Goal: Task Accomplishment & Management: Manage account settings

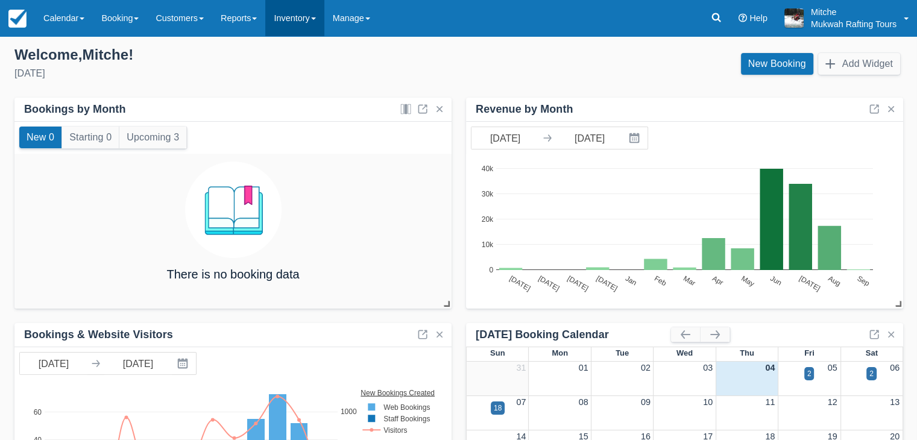
click at [316, 17] on span at bounding box center [313, 18] width 5 height 2
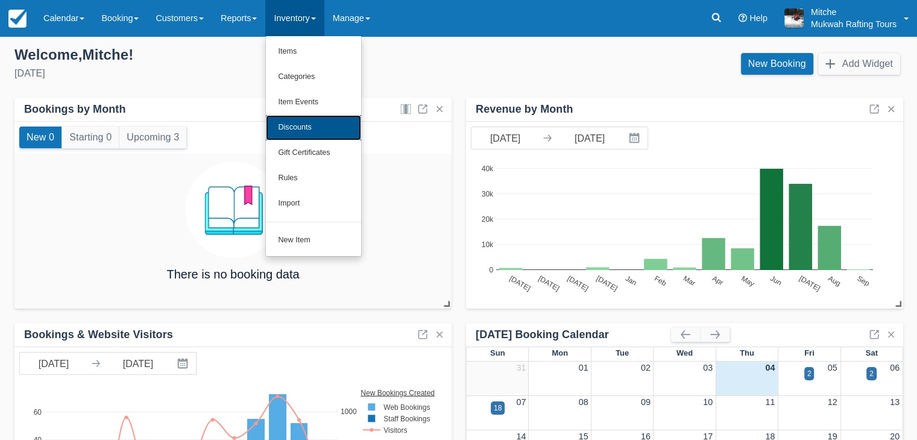
click at [325, 127] on link "Discounts" at bounding box center [313, 127] width 95 height 25
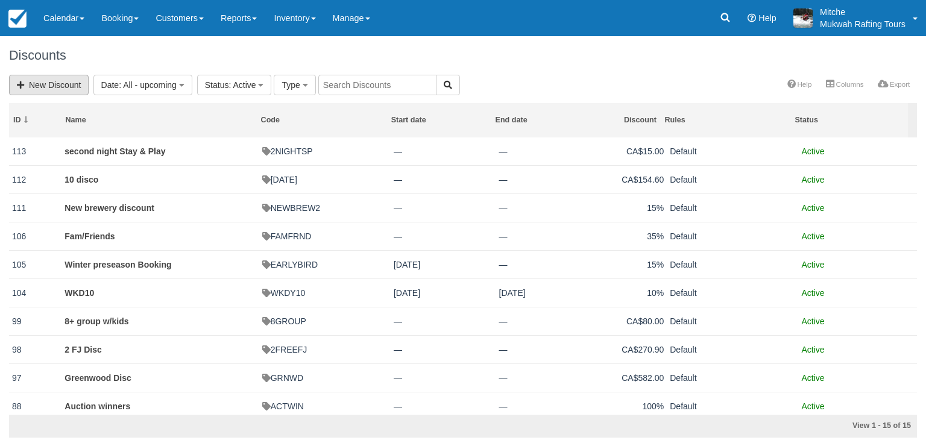
click at [43, 91] on link "New Discount" at bounding box center [49, 85] width 80 height 20
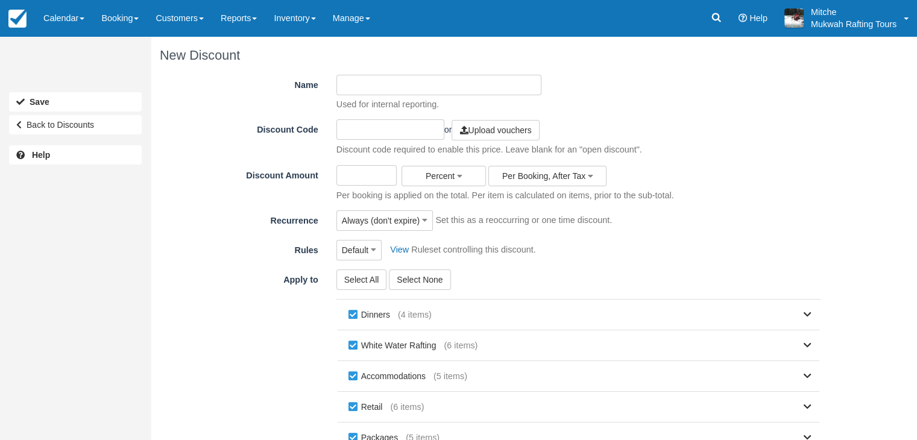
click at [383, 92] on input "Name" at bounding box center [438, 85] width 205 height 20
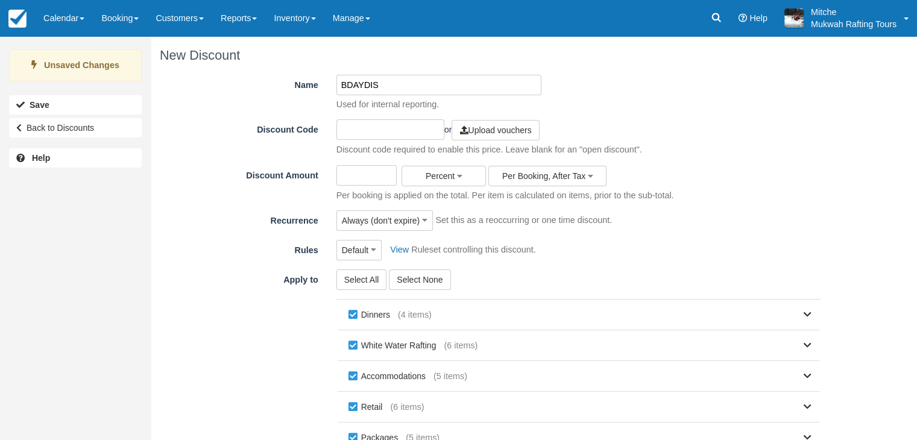
type input "BDAYDISC"
drag, startPoint x: 405, startPoint y: 86, endPoint x: 318, endPoint y: 89, distance: 86.9
click at [318, 89] on div "Name BDAYDISC Used for internal reporting." at bounding box center [495, 93] width 670 height 36
click at [365, 119] on input "text" at bounding box center [390, 129] width 108 height 20
paste input "BDAYDISC"
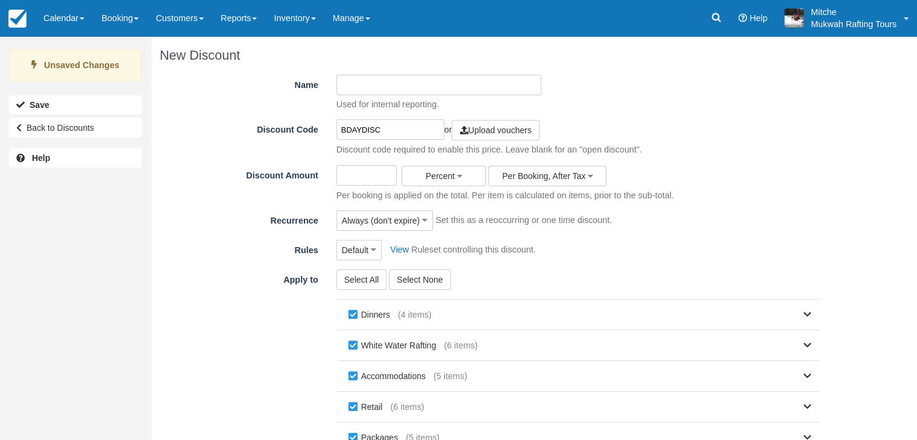
type input "BDAYDISC"
click at [391, 75] on input "Name" at bounding box center [438, 85] width 205 height 20
type input "b"
click at [372, 84] on input "aDAM bDAY BREW TOUR" at bounding box center [438, 85] width 205 height 20
click at [345, 88] on input "aDAM BDAY BREW TOUR" at bounding box center [438, 85] width 205 height 20
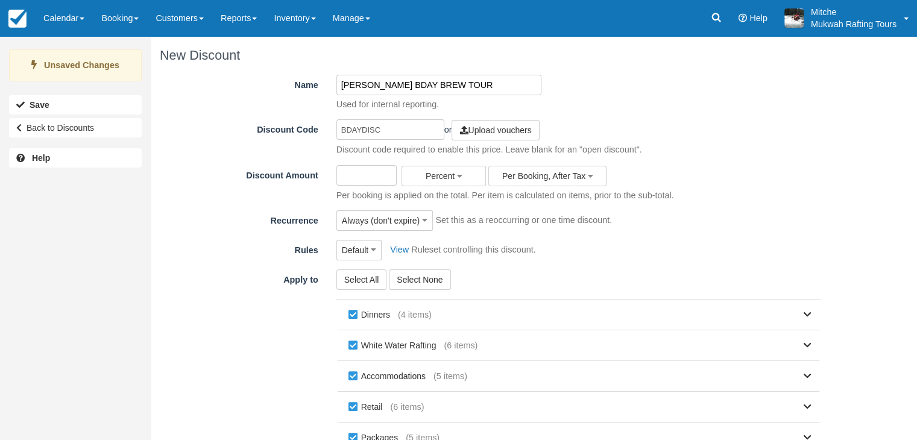
type input "ADAM BDAY BREW TOUR"
click at [579, 99] on div "Name ADAM BDAY BREW TOUR Used for internal reporting." at bounding box center [495, 93] width 670 height 36
click at [370, 179] on input "Discount Amount" at bounding box center [366, 175] width 61 height 20
type input "30"
click at [449, 173] on span "Percent" at bounding box center [440, 176] width 29 height 10
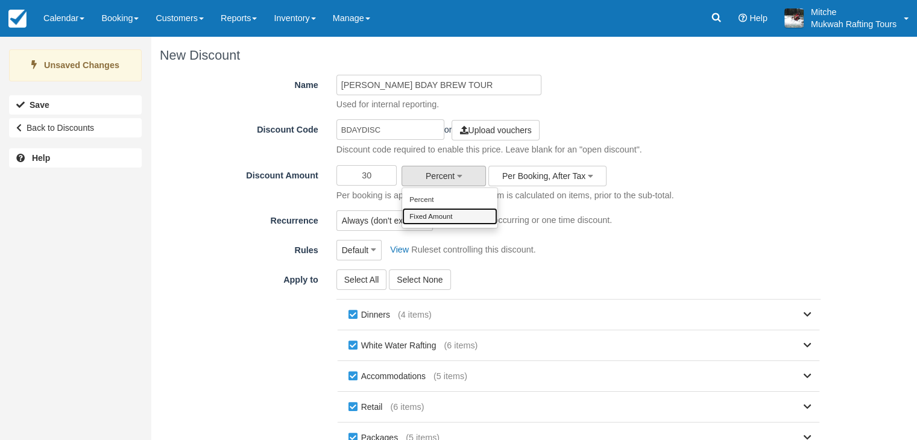
click at [447, 220] on link "Fixed Amount" at bounding box center [449, 216] width 95 height 17
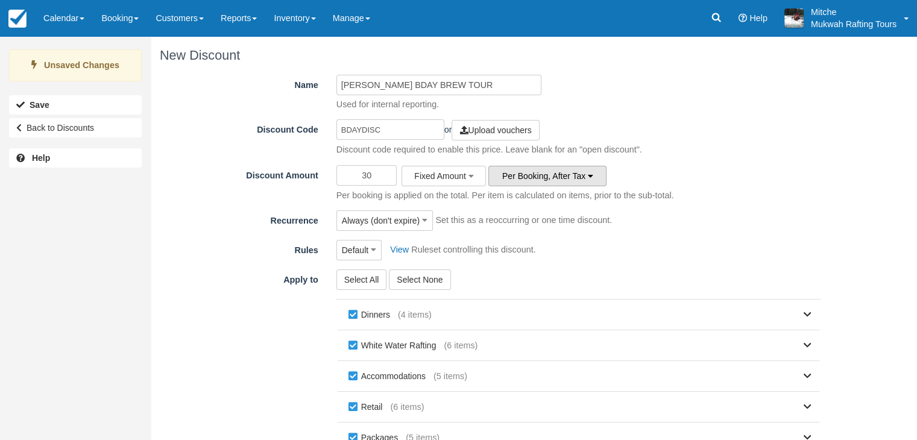
click at [550, 180] on button "Per Booking, After Tax" at bounding box center [547, 176] width 118 height 20
click at [524, 197] on link "Per item" at bounding box center [536, 199] width 95 height 17
click at [605, 280] on div "Select All Select None Dinners (4 items) Roasted Chicken Quarters Slow Roasted …" at bounding box center [578, 397] width 502 height 257
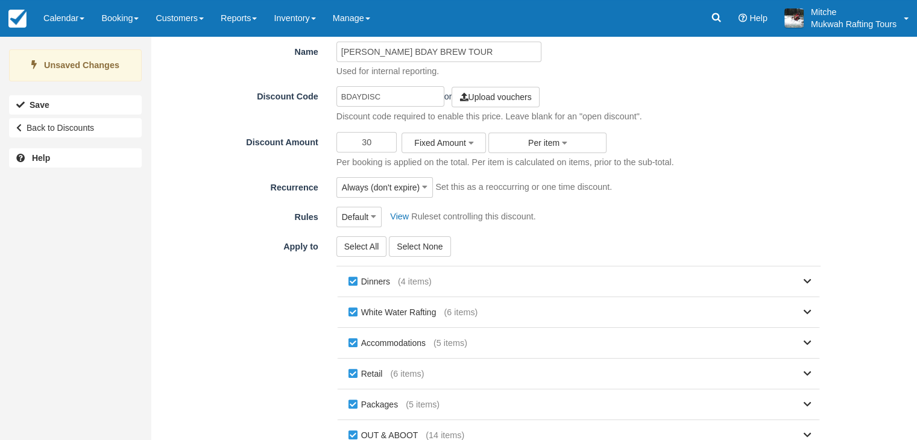
scroll to position [123, 0]
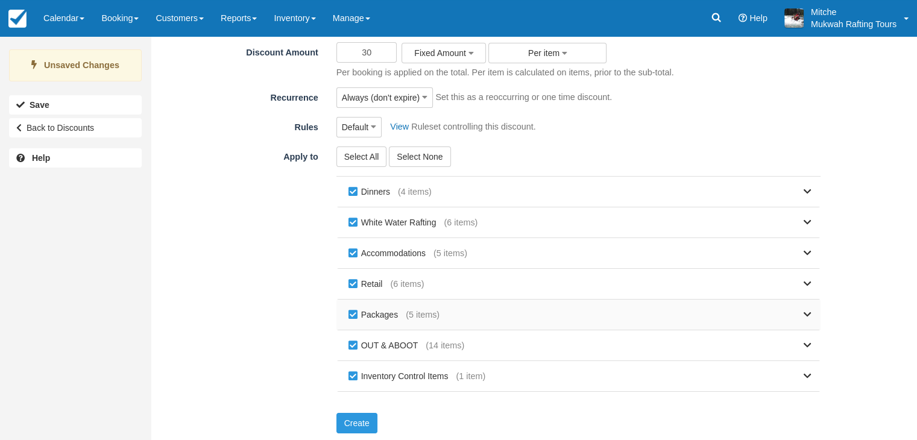
click at [350, 313] on label "Packages" at bounding box center [375, 315] width 60 height 18
checkbox input "false"
click at [350, 278] on label "Retail" at bounding box center [367, 284] width 45 height 18
checkbox input "false"
click at [350, 248] on label "Accommodations" at bounding box center [389, 253] width 88 height 18
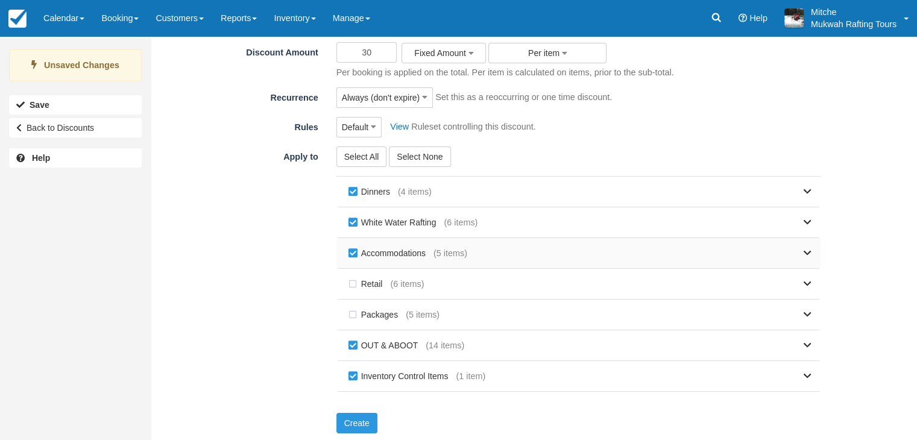
checkbox input "false"
click at [356, 217] on label "White Water Rafting" at bounding box center [394, 222] width 99 height 18
checkbox input "false"
click at [353, 187] on label "Dinners" at bounding box center [371, 192] width 52 height 18
checkbox input "false"
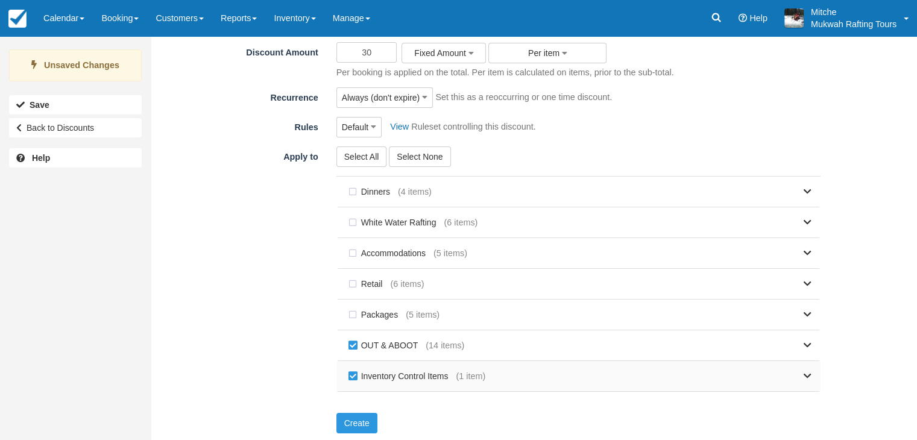
click at [353, 374] on label "Inventory Control Items" at bounding box center [400, 376] width 111 height 18
checkbox input "false"
click at [313, 311] on div "Apply to Select All Select None Dinners (4 items) Roasted Chicken Quarters Slow…" at bounding box center [495, 274] width 670 height 257
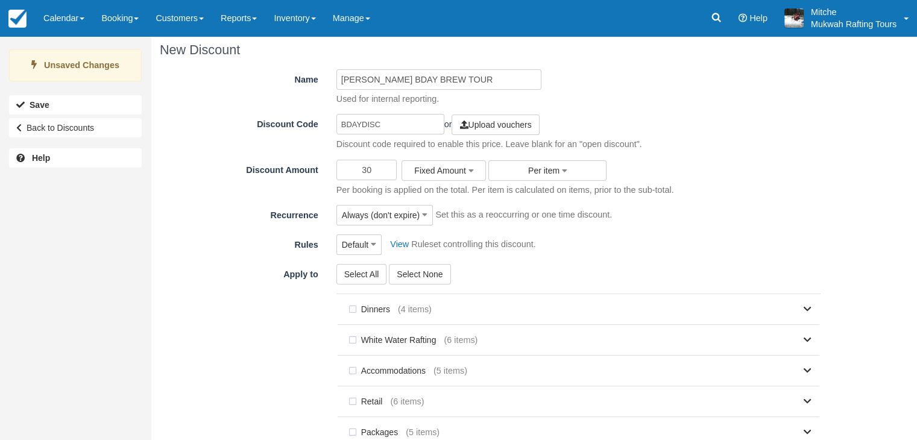
scroll to position [0, 0]
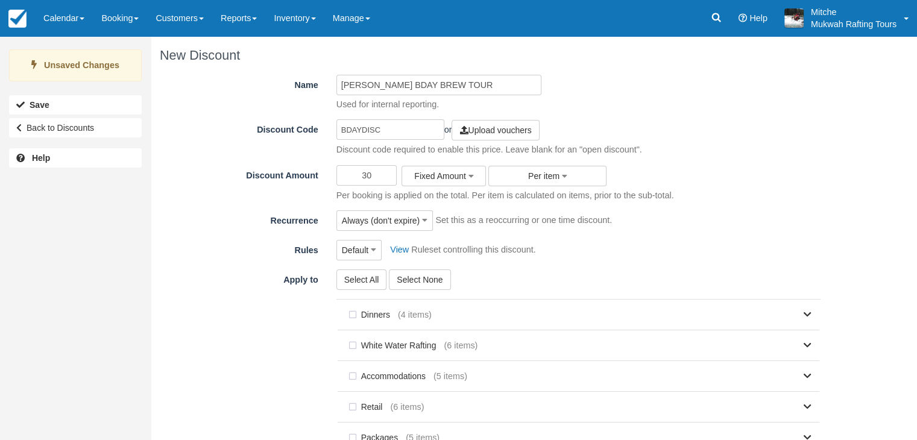
click at [429, 230] on div "Always (don't expire) One time event Weekly (by day of week) Always (don't expi…" at bounding box center [384, 220] width 97 height 20
click at [426, 225] on button "Always (don't expire)" at bounding box center [384, 220] width 97 height 20
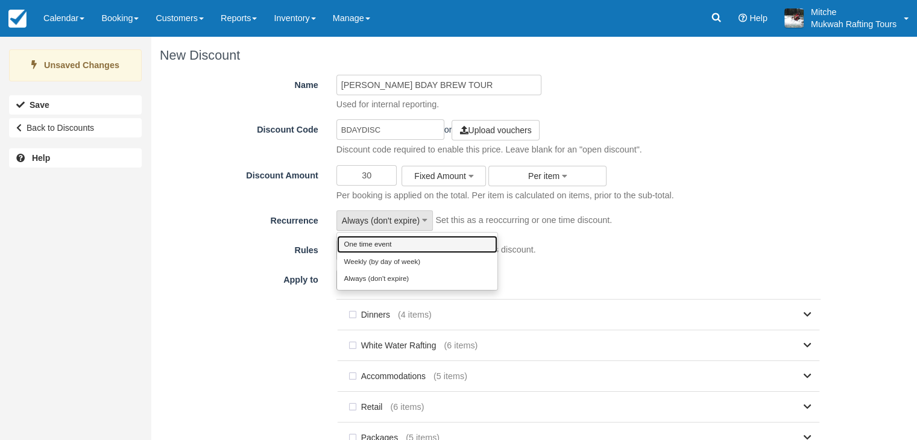
click at [413, 246] on link "One time event" at bounding box center [417, 244] width 160 height 17
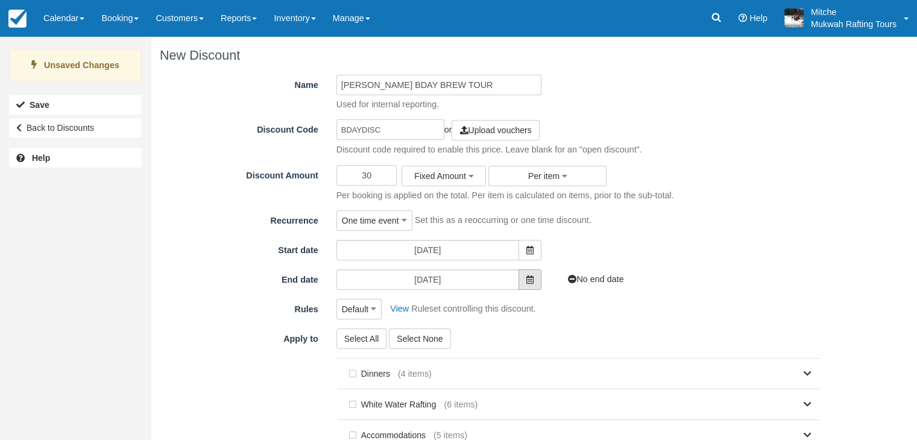
click at [531, 283] on span at bounding box center [529, 279] width 23 height 20
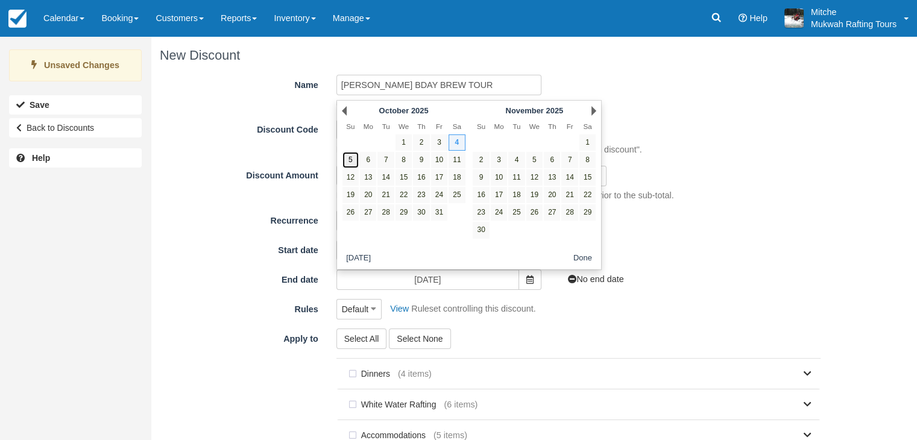
click at [352, 162] on link "5" at bounding box center [350, 160] width 16 height 16
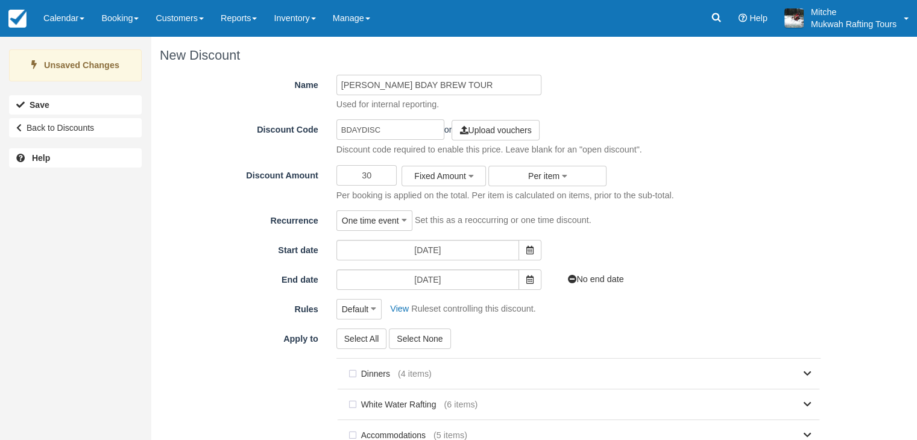
click at [604, 314] on div "Default Default CRE mid week minimums midweek minimums CRE midwek minimums Midw…" at bounding box center [578, 309] width 502 height 20
click at [524, 248] on span at bounding box center [529, 250] width 23 height 20
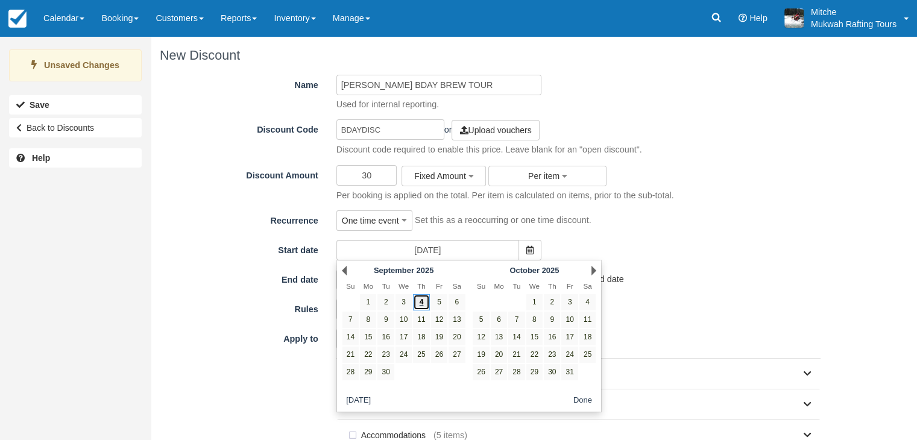
click at [419, 302] on link "4" at bounding box center [421, 302] width 16 height 16
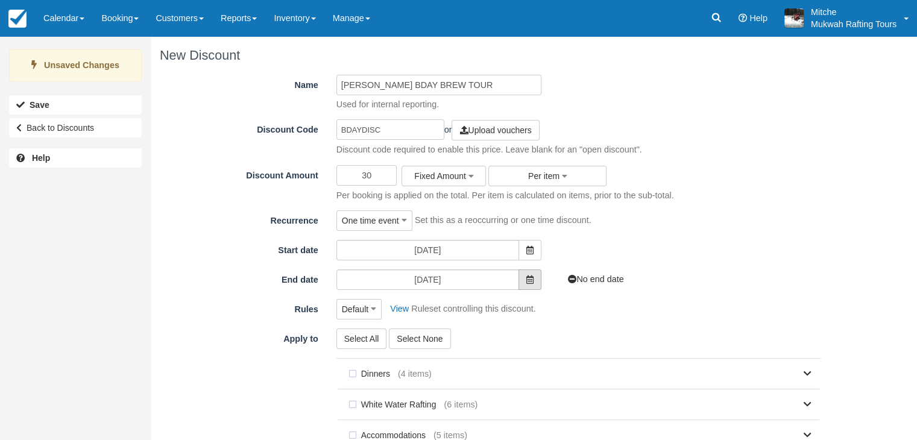
click at [531, 280] on icon at bounding box center [529, 280] width 7 height 8
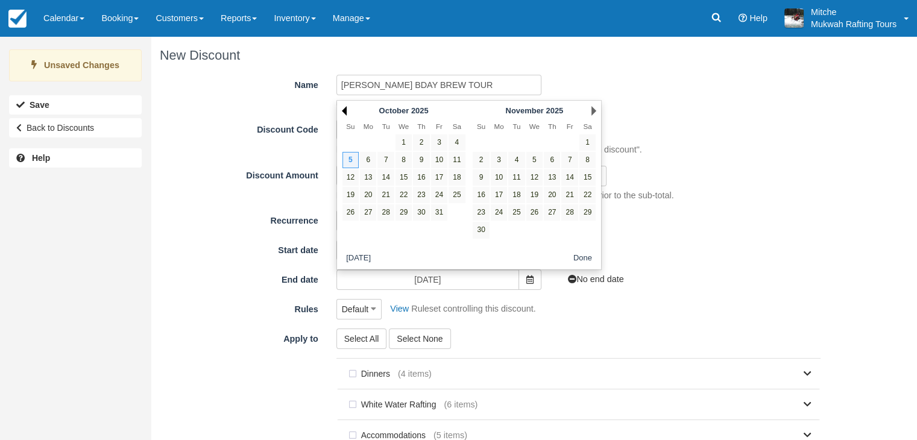
click at [346, 110] on link "Prev" at bounding box center [344, 111] width 5 height 10
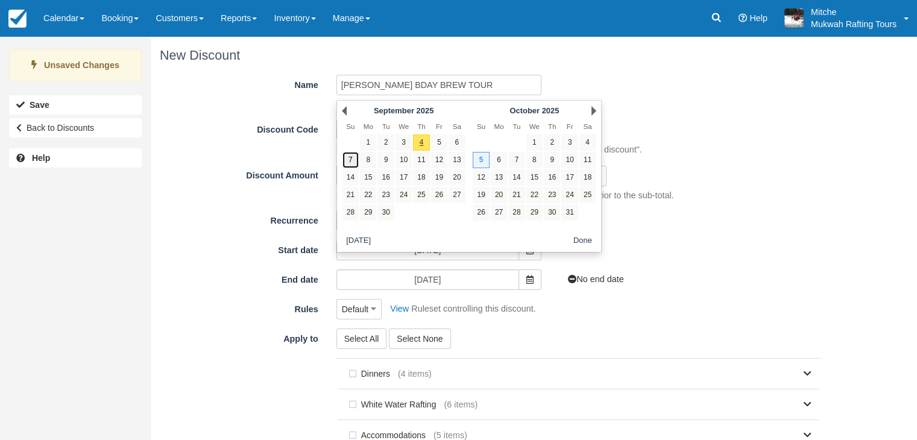
click at [350, 160] on link "7" at bounding box center [350, 160] width 16 height 16
type input "09/07/25"
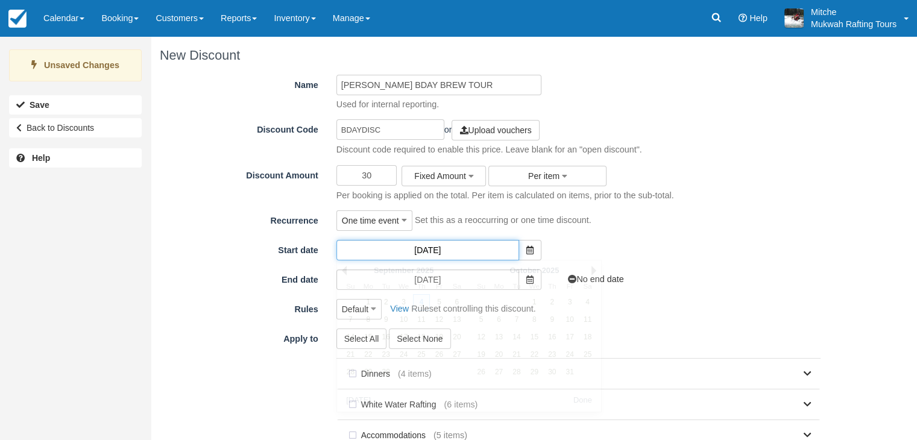
click at [495, 249] on input "[DATE]" at bounding box center [427, 250] width 183 height 20
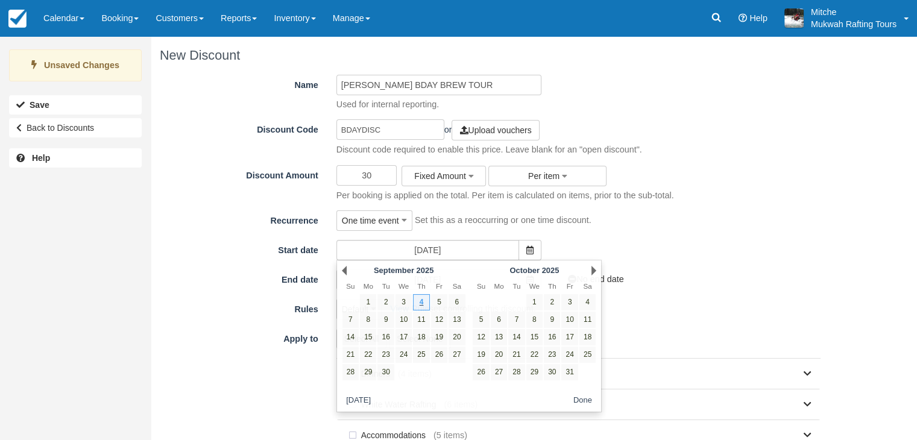
click at [690, 270] on div "No end date" at bounding box center [634, 279] width 168 height 20
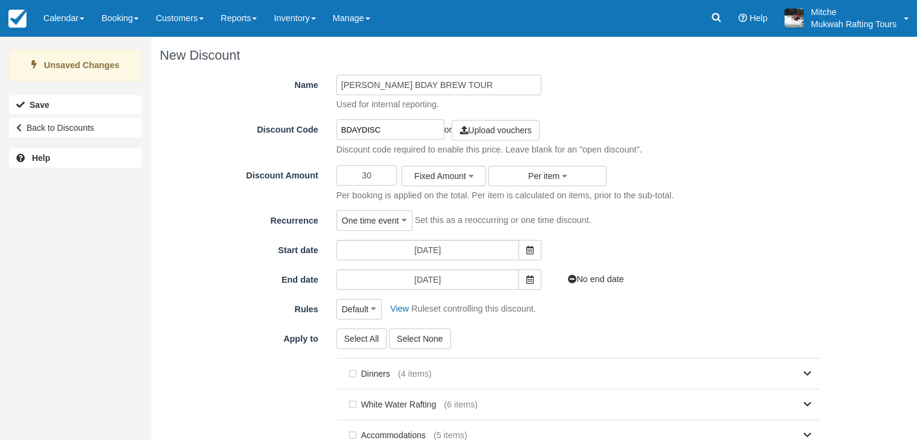
drag, startPoint x: 396, startPoint y: 129, endPoint x: 333, endPoint y: 140, distance: 63.7
click at [333, 140] on div "BDAYDISC or Upload vouchers Discount code required to enable this price. Leave …" at bounding box center [578, 137] width 502 height 36
click at [737, 232] on div "Name ADAM BDAY BREW TOUR Used for internal reporting. Discount Code BDAYDISC or…" at bounding box center [495, 350] width 670 height 550
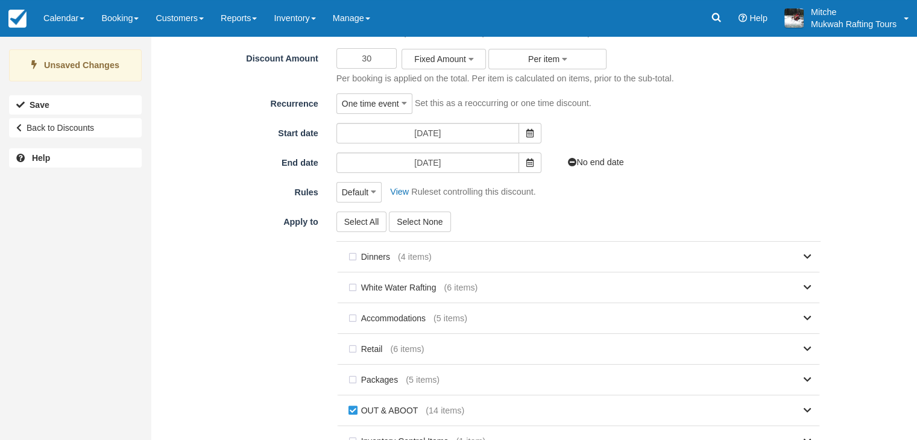
scroll to position [182, 0]
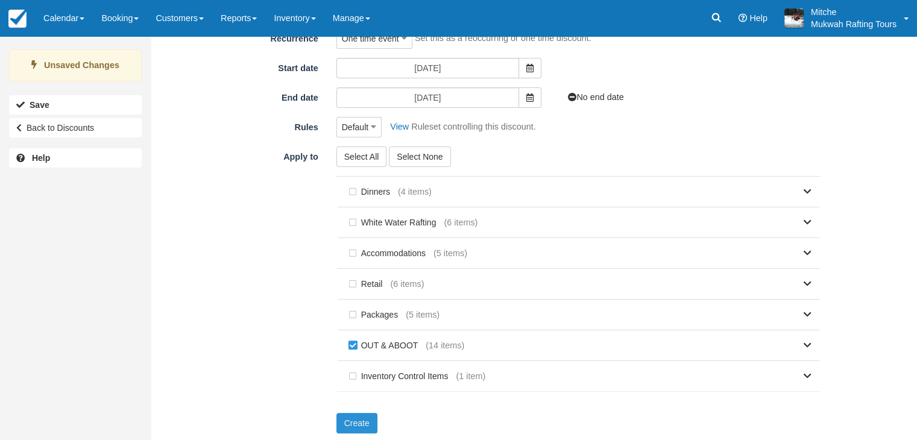
click at [357, 418] on button "Create" at bounding box center [356, 423] width 41 height 20
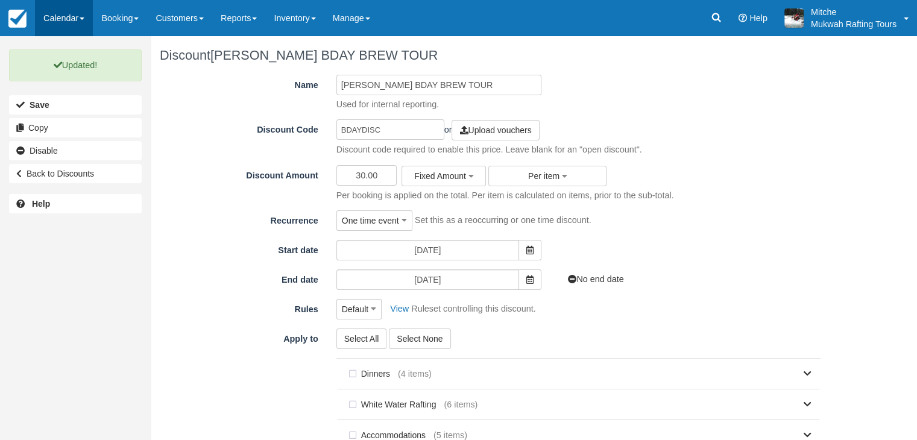
click at [85, 25] on link "Calendar" at bounding box center [64, 18] width 58 height 36
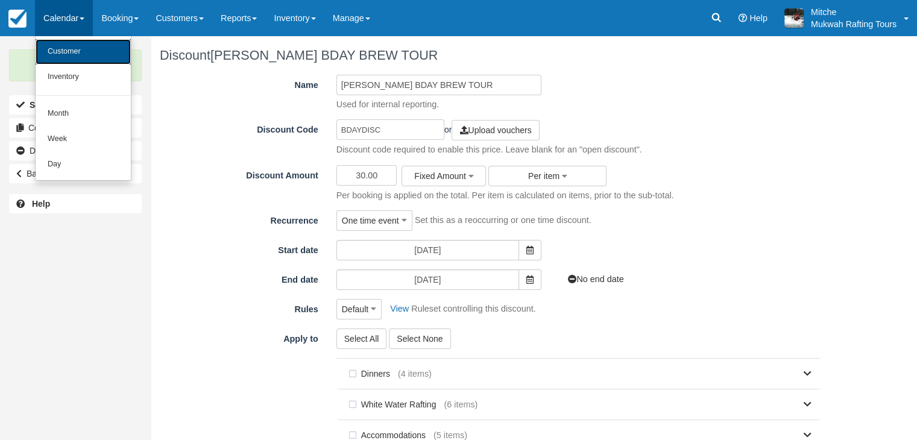
click at [84, 58] on link "Customer" at bounding box center [83, 51] width 95 height 25
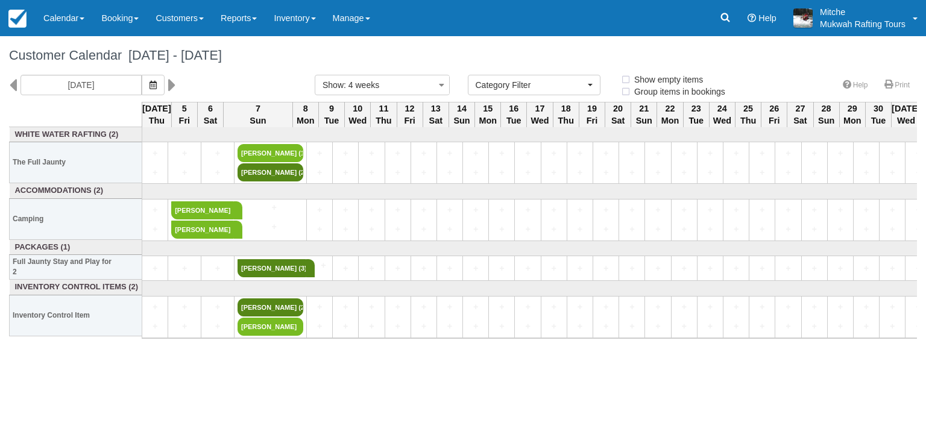
select select
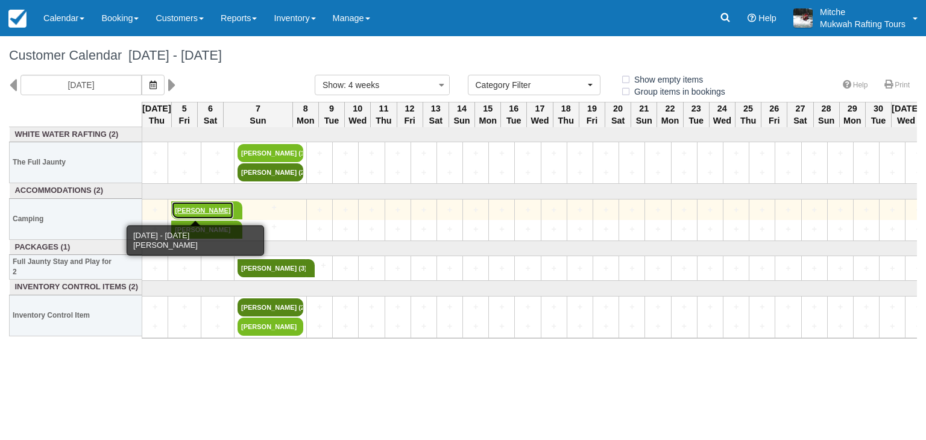
click at [200, 210] on link "[PERSON_NAME]" at bounding box center [202, 210] width 63 height 18
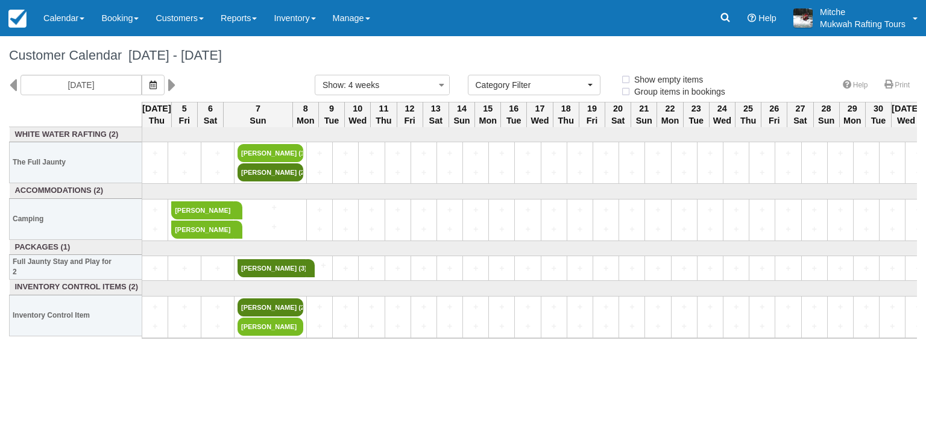
select select
click at [545, 52] on h1 "Customer Calendar September 04 - October 02 2025" at bounding box center [463, 55] width 908 height 14
click at [14, 87] on icon at bounding box center [13, 85] width 8 height 20
type input "08/07/25"
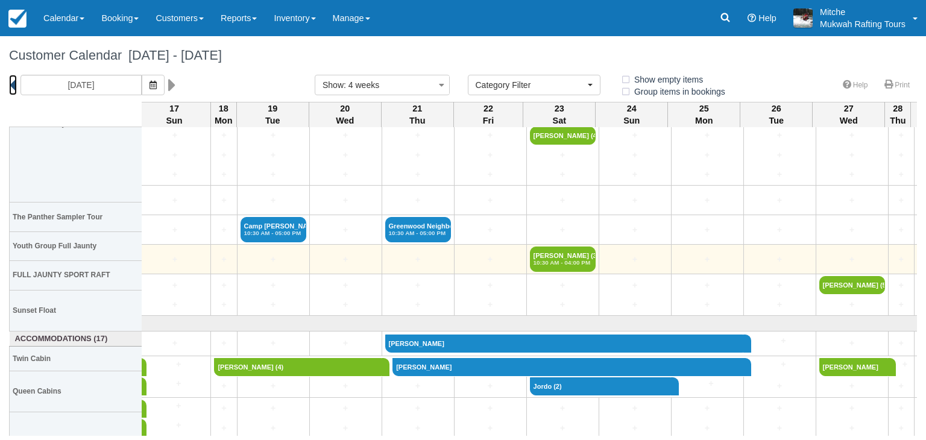
scroll to position [0, 634]
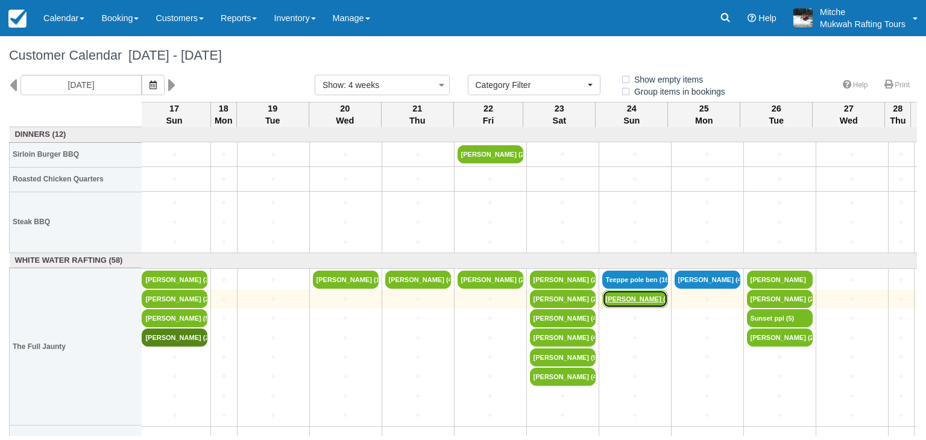
click at [632, 298] on link "Holly Thiessen (8)" at bounding box center [635, 299] width 66 height 18
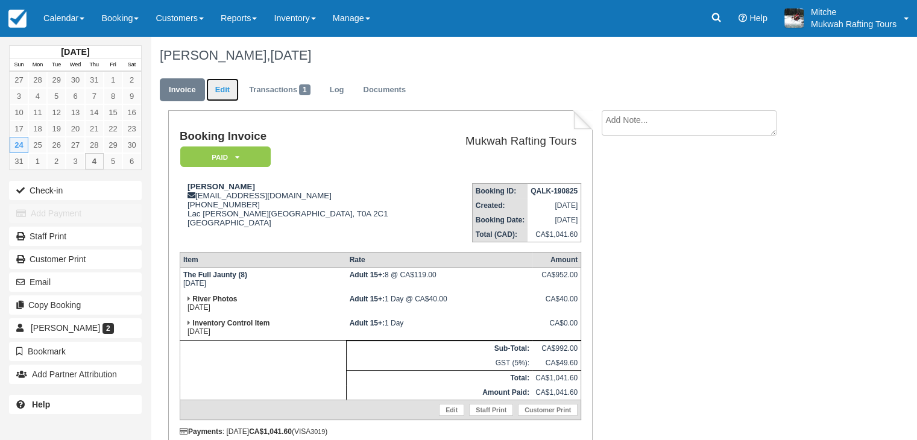
click at [210, 90] on link "Edit" at bounding box center [222, 90] width 33 height 24
click at [218, 92] on link "Edit" at bounding box center [222, 90] width 33 height 24
click at [216, 87] on link "Edit" at bounding box center [222, 90] width 33 height 24
click at [681, 198] on div "Booking Invoice Paid   Pending Reserved Deposit Waiting Cancelled Paid in GYG M…" at bounding box center [482, 305] width 663 height 390
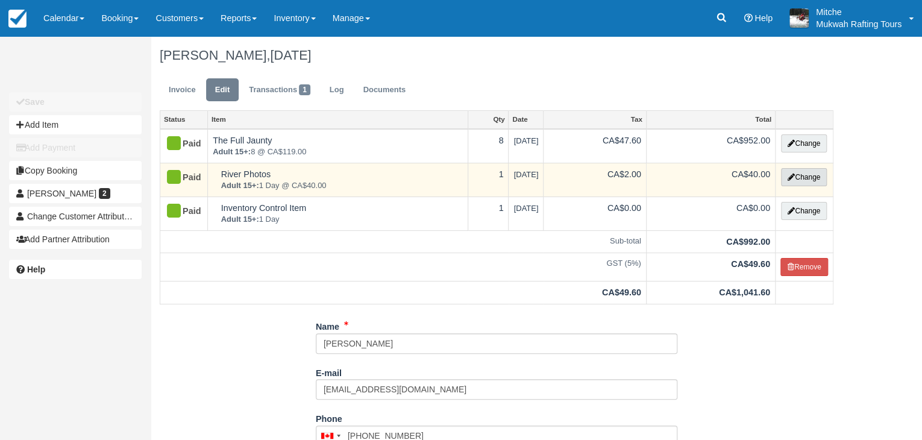
click at [798, 172] on button "Change" at bounding box center [804, 177] width 46 height 18
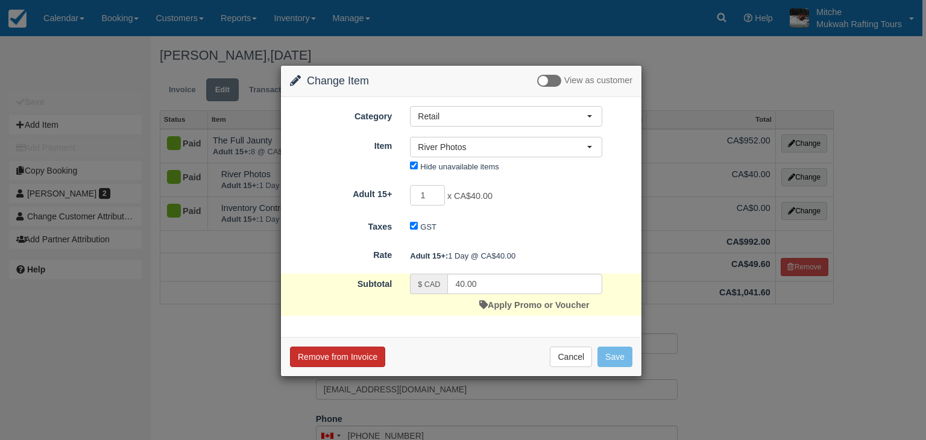
click at [350, 355] on button "Remove from Invoice" at bounding box center [337, 357] width 95 height 20
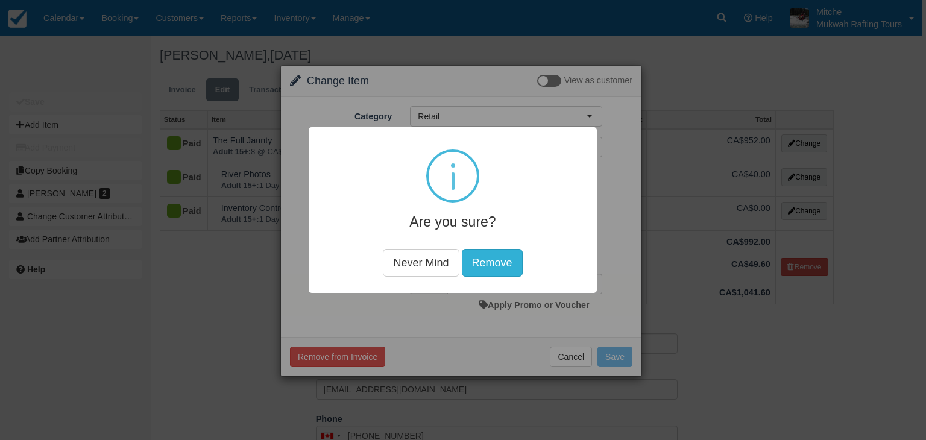
click at [492, 260] on button "Remove" at bounding box center [492, 263] width 61 height 28
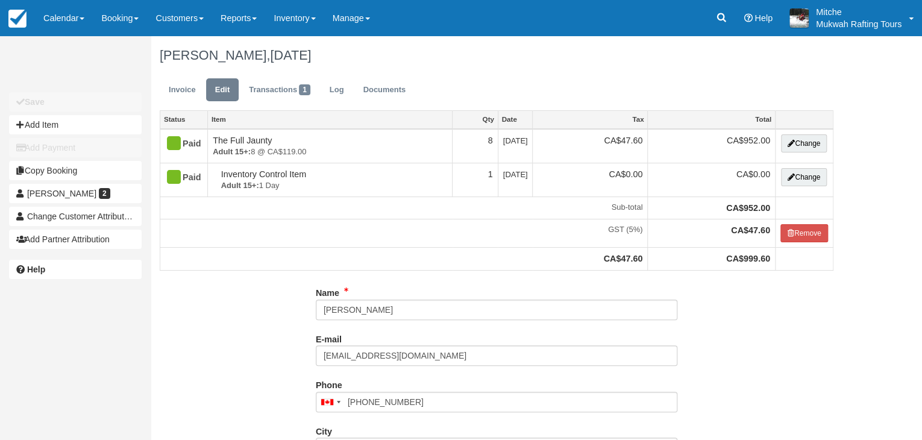
type input "[PHONE_NUMBER]"
click at [184, 92] on link "Invoice" at bounding box center [182, 90] width 45 height 24
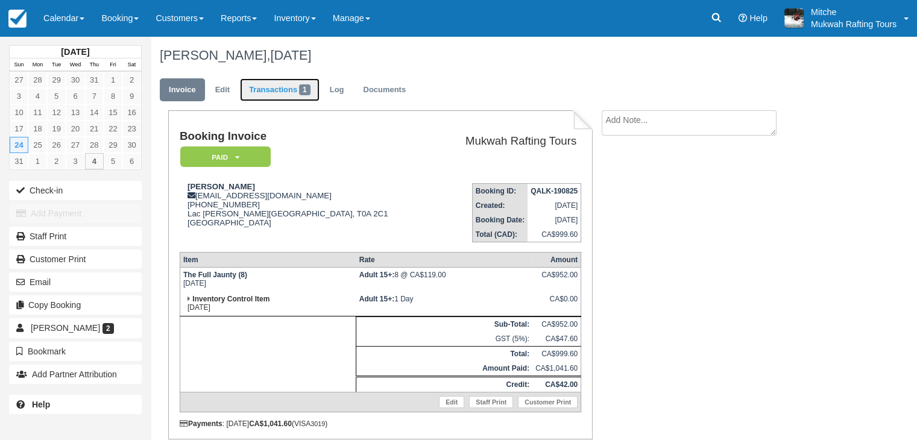
click at [284, 87] on link "Transactions 1" at bounding box center [280, 90] width 80 height 24
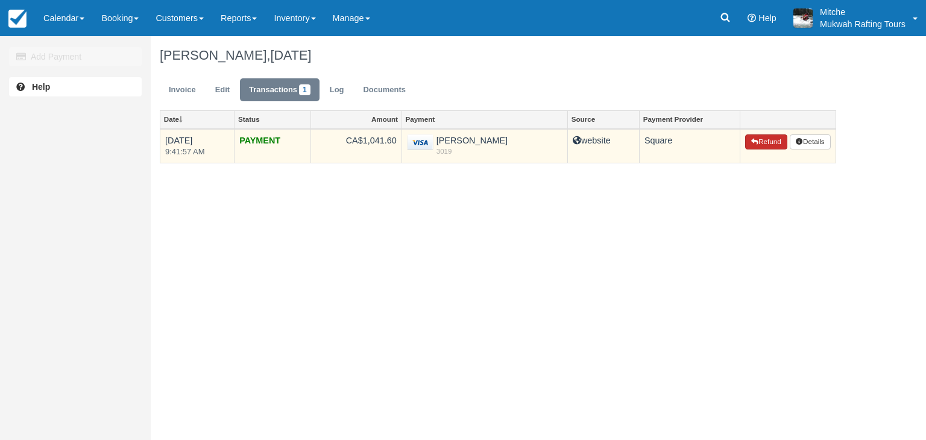
click at [757, 145] on button "Refund" at bounding box center [766, 142] width 42 height 16
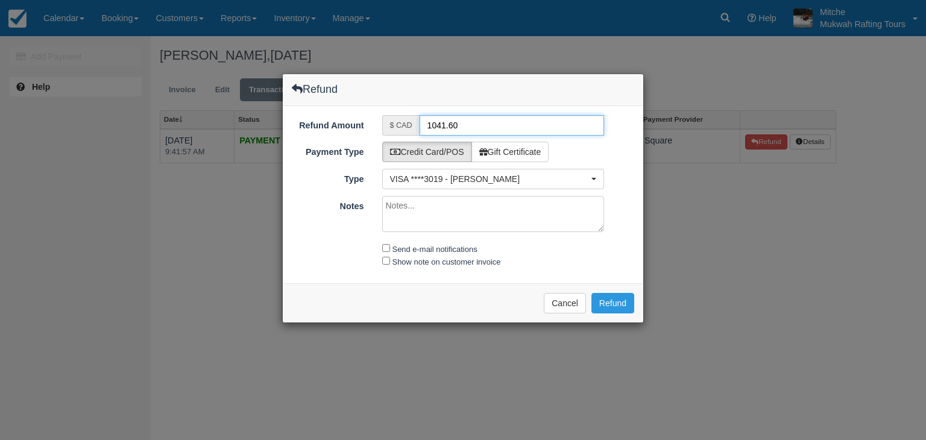
drag, startPoint x: 496, startPoint y: 126, endPoint x: 333, endPoint y: 134, distance: 163.0
click at [333, 134] on div "Refund Amount $ CAD 1041.60" at bounding box center [463, 125] width 361 height 20
type input "42.00"
click at [386, 249] on input "Send e-mail notifications" at bounding box center [386, 248] width 8 height 8
checkbox input "true"
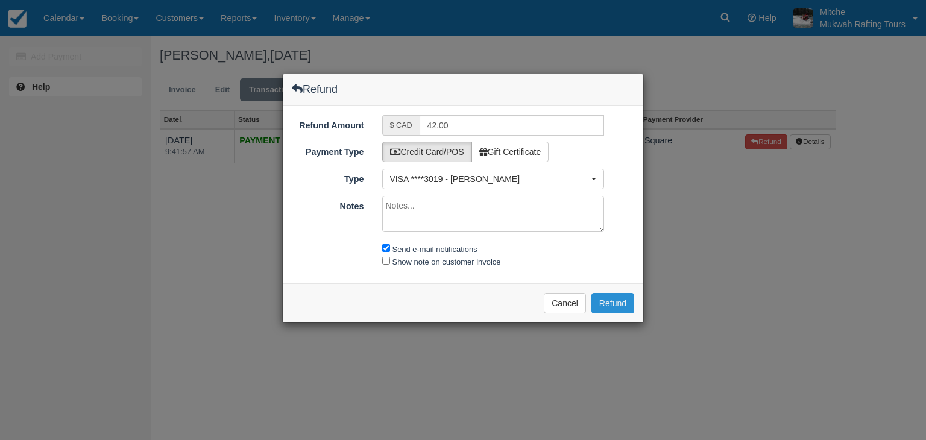
click at [622, 306] on button "Refund" at bounding box center [612, 303] width 43 height 20
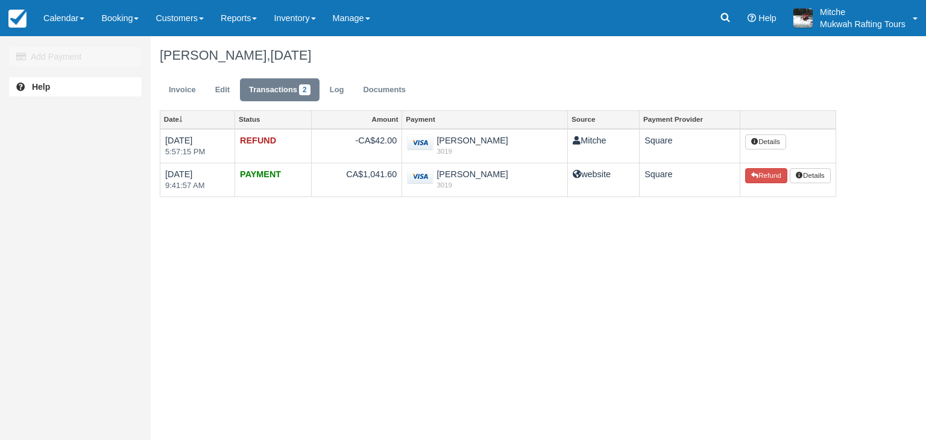
click at [738, 271] on div "Add Payment Help Holly Thiessen, August 24 2025 Invoice Edit Transactions 2 Log…" at bounding box center [463, 238] width 926 height 404
click at [417, 285] on div "Add Payment Help Holly Thiessen, August 24 2025 Invoice Edit Transactions 2 Log…" at bounding box center [463, 238] width 926 height 404
click at [178, 90] on link "Invoice" at bounding box center [182, 90] width 45 height 24
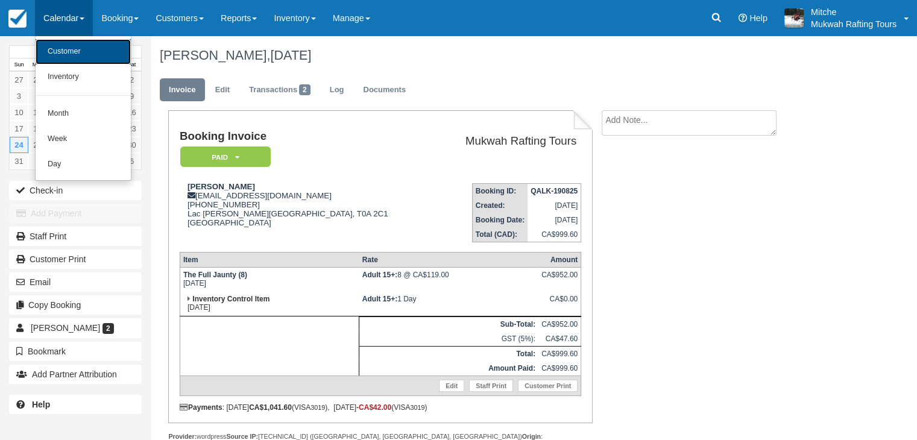
click at [80, 47] on link "Customer" at bounding box center [83, 51] width 95 height 25
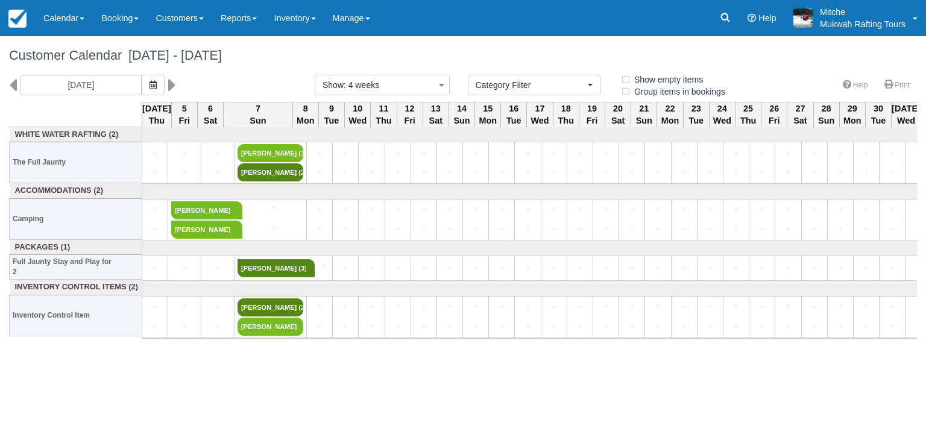
select select
